Goal: Check status: Check status

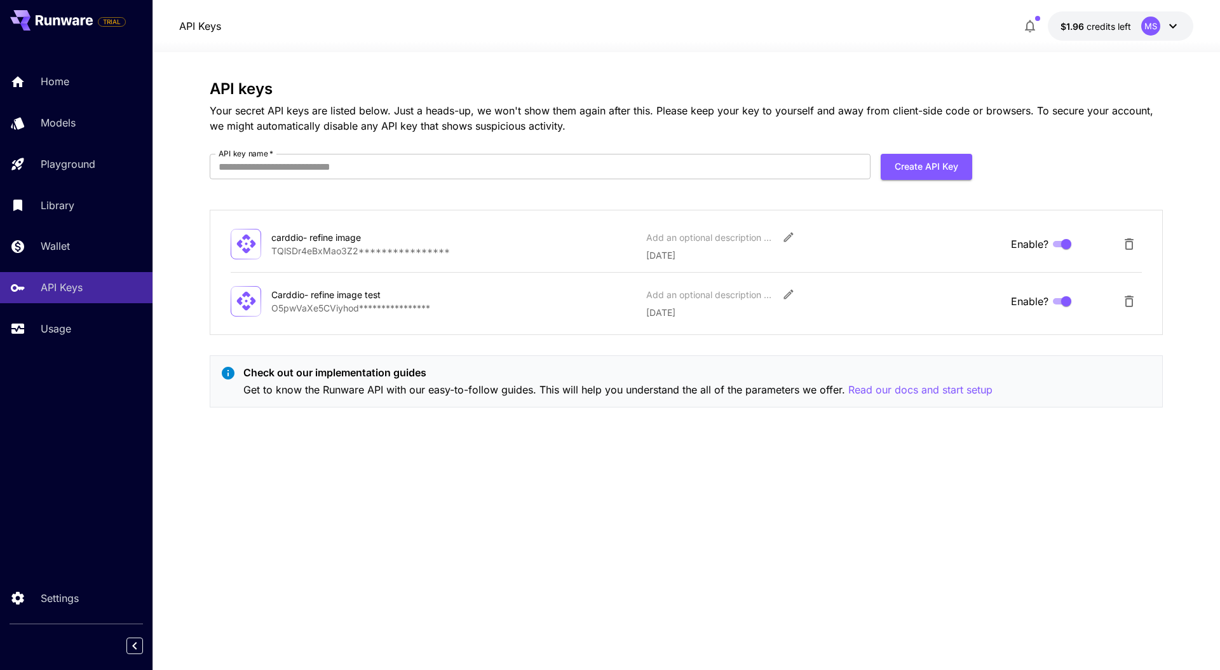
click at [69, 309] on div "Home Models Playground Library Wallet API Keys Usage" at bounding box center [76, 205] width 152 height 278
click at [62, 323] on p "Usage" at bounding box center [58, 328] width 30 height 15
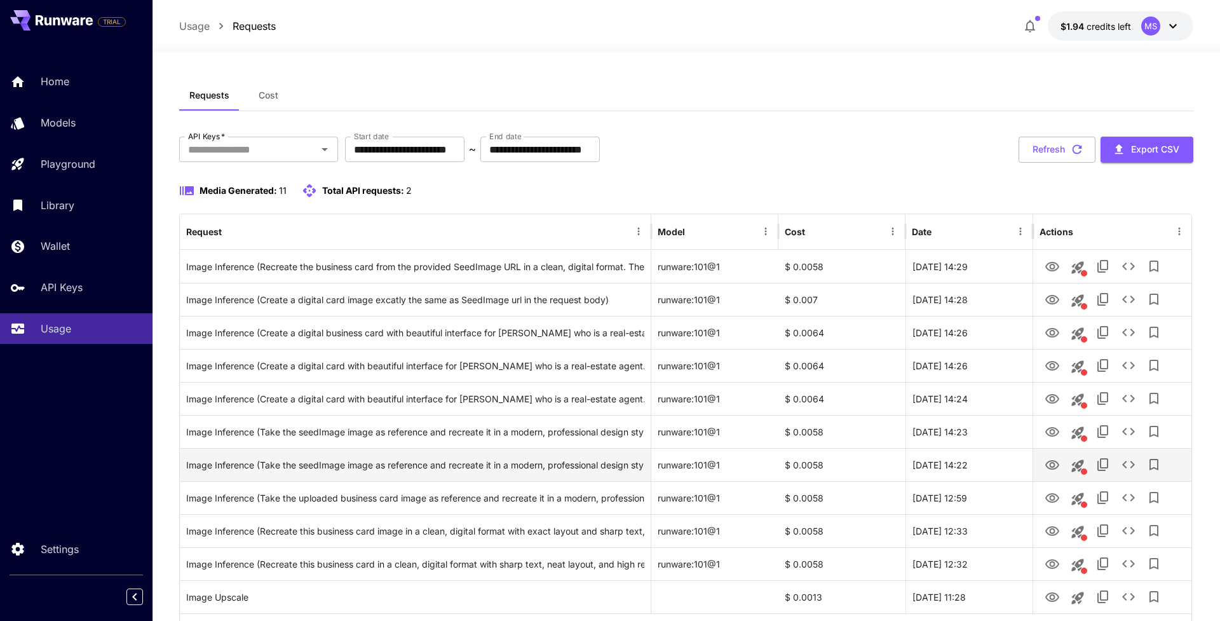
scroll to position [65, 0]
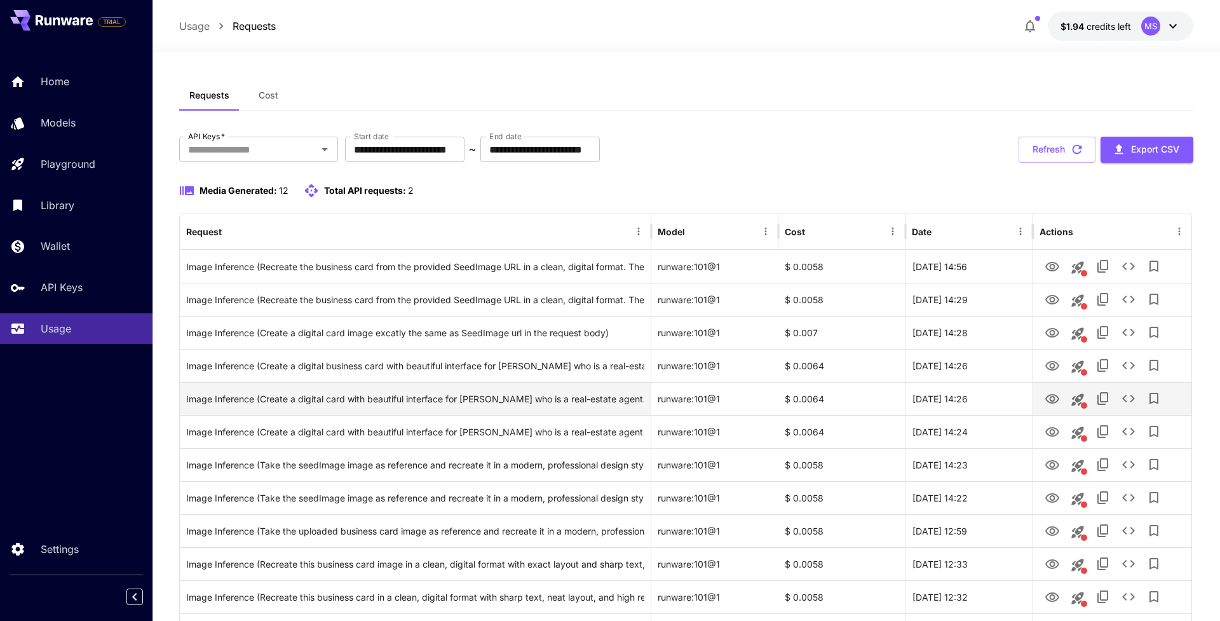
scroll to position [98, 0]
